Goal: Navigation & Orientation: Understand site structure

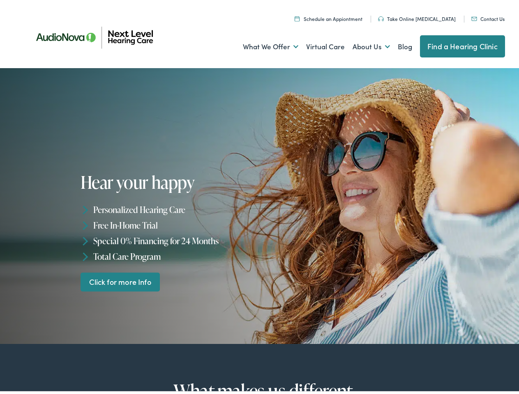
click at [259, 197] on div "Hear your happy Personalized Hearing Care Free In-Home Trial Special 0% Financi…" at bounding box center [172, 229] width 182 height 119
click at [263, 44] on link "What We Offer" at bounding box center [270, 44] width 55 height 30
click at [362, 44] on link "About Us" at bounding box center [370, 44] width 37 height 30
click at [259, 204] on li "Personalized Hearing Care" at bounding box center [172, 208] width 182 height 16
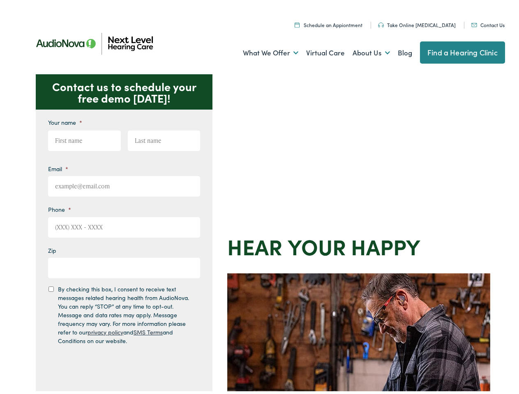
click at [259, 197] on div "Contact us to schedule your free demo [DATE]! Give us a call [PHONE_NUMBER] Ema…" at bounding box center [263, 357] width 526 height 571
click at [263, 51] on link "What We Offer" at bounding box center [270, 50] width 55 height 30
click at [362, 51] on link "About Us" at bounding box center [370, 50] width 37 height 30
